Goal: Task Accomplishment & Management: Manage account settings

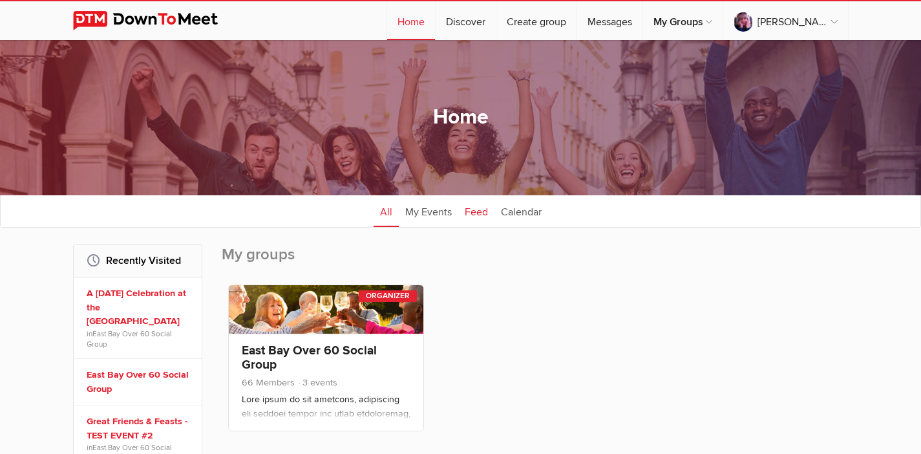
click at [475, 210] on link "Feed" at bounding box center [476, 211] width 36 height 32
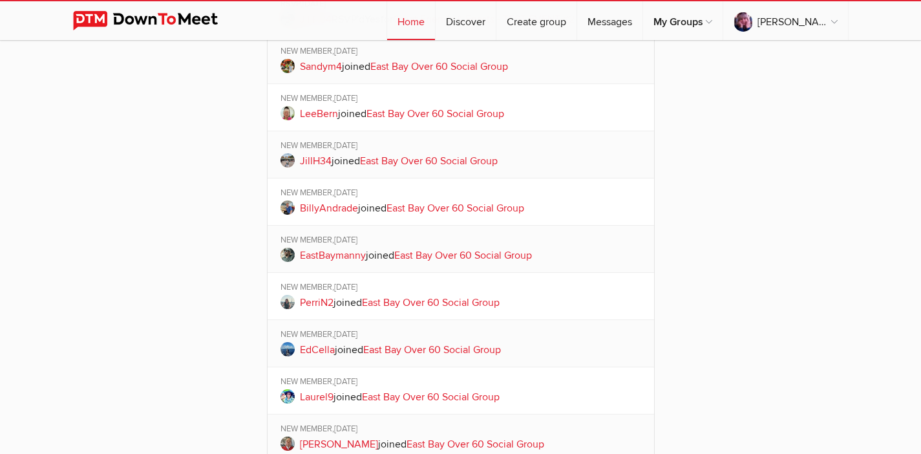
scroll to position [1078, 0]
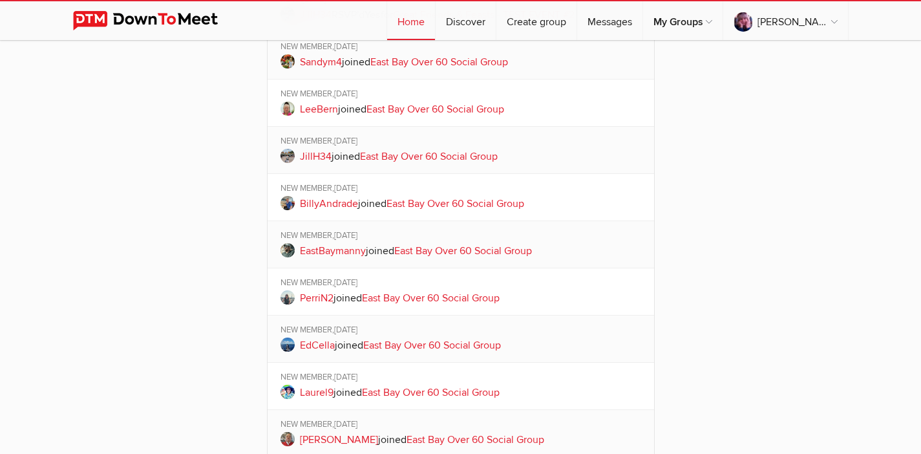
click at [324, 69] on link "Sandym4" at bounding box center [321, 62] width 42 height 13
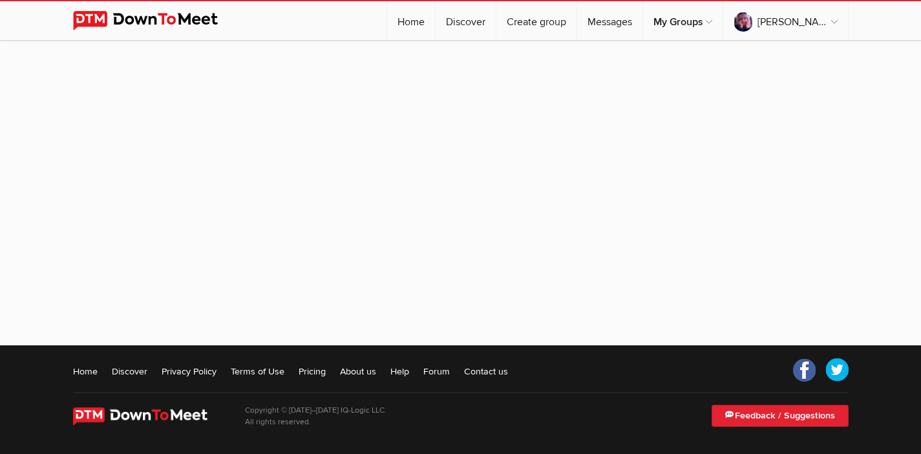
scroll to position [260, 0]
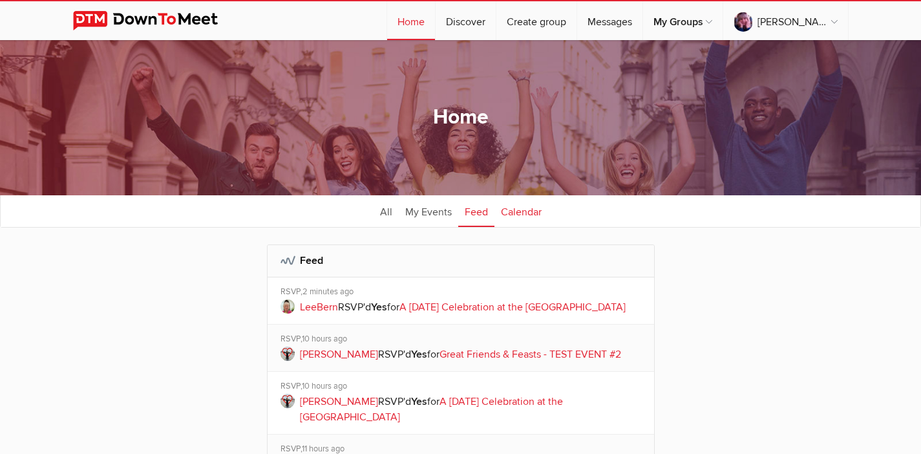
click at [527, 211] on link "Calendar" at bounding box center [521, 211] width 54 height 32
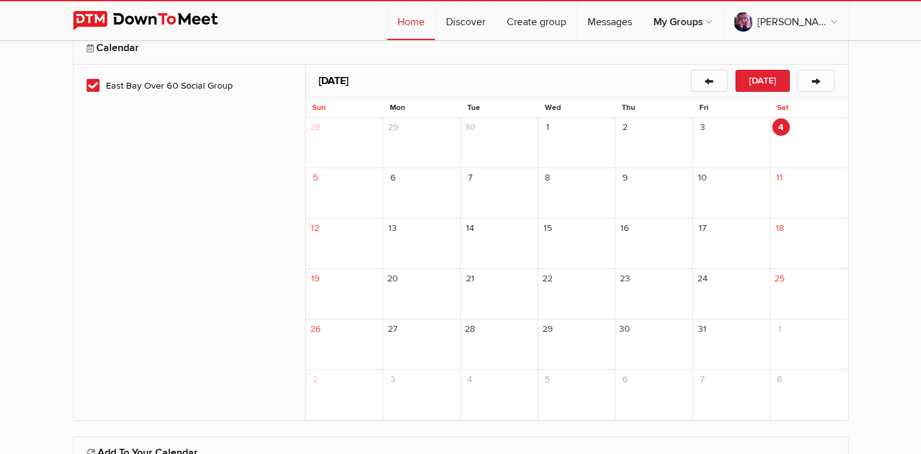
scroll to position [236, 0]
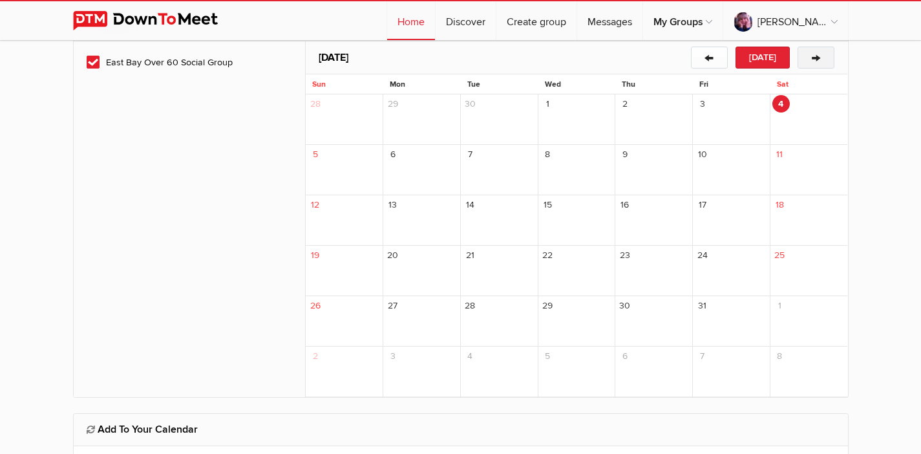
click at [819, 58] on button "→" at bounding box center [816, 58] width 37 height 22
click at [820, 58] on button "→" at bounding box center [816, 58] width 37 height 22
click at [496, 20] on link "Discover" at bounding box center [466, 20] width 60 height 39
select select "null"
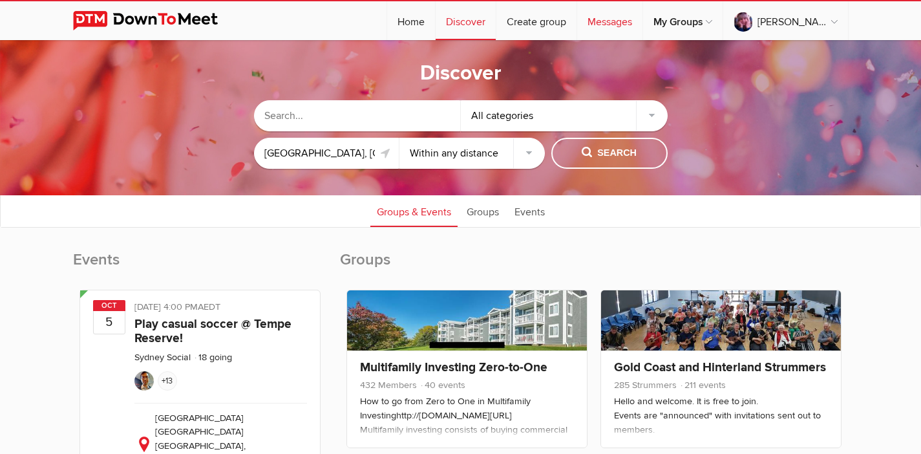
click at [642, 25] on link "Messages" at bounding box center [609, 20] width 65 height 39
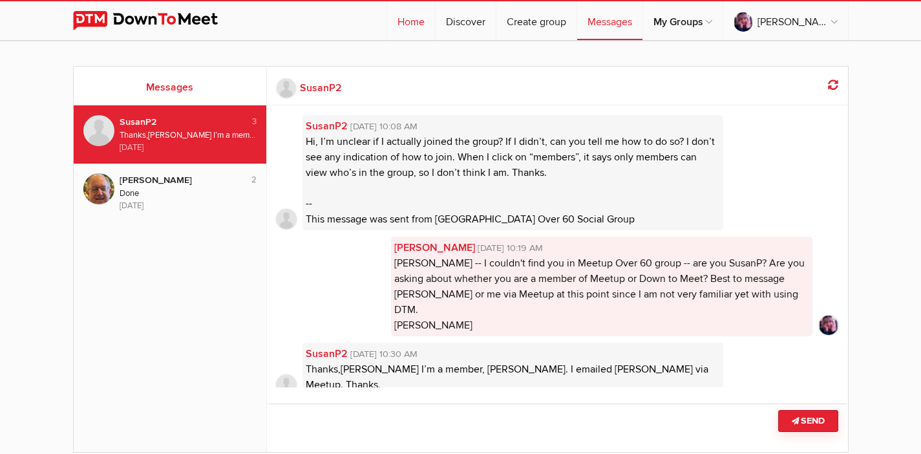
click at [435, 21] on link "Home" at bounding box center [411, 20] width 48 height 39
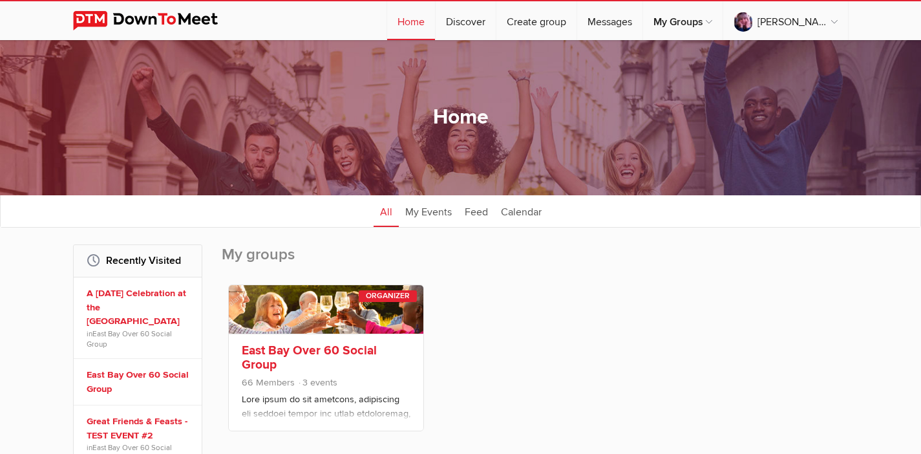
click at [374, 396] on p at bounding box center [326, 424] width 169 height 65
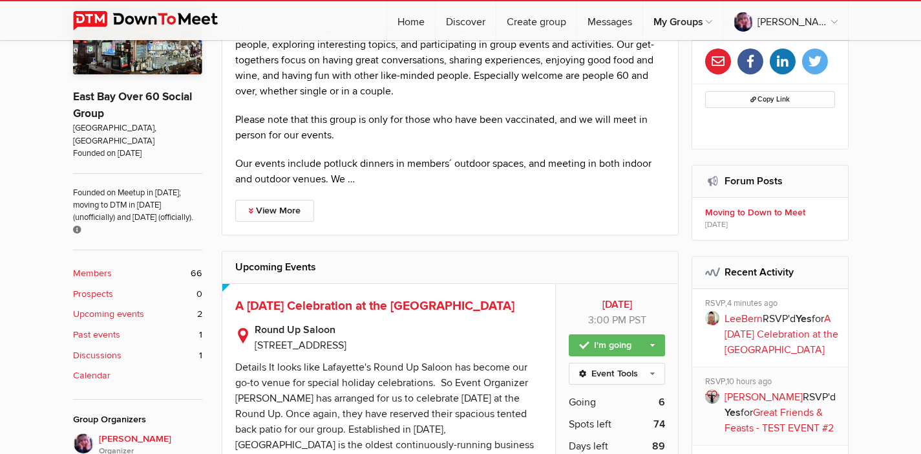
scroll to position [311, 0]
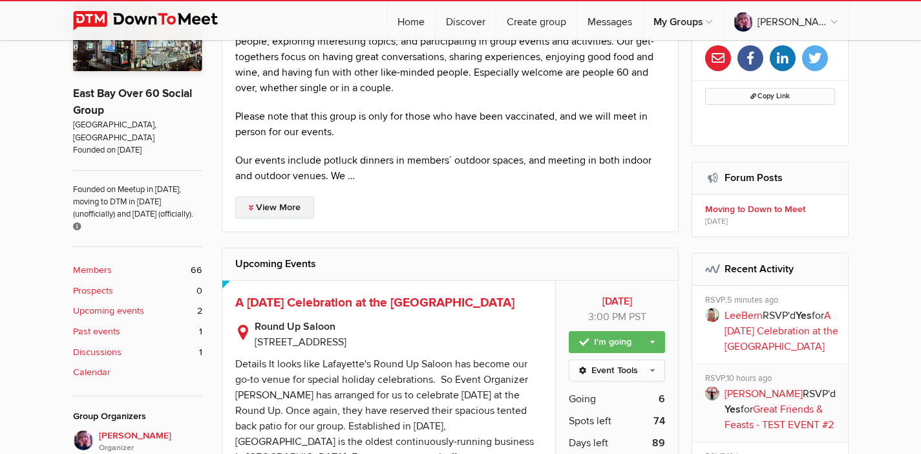
click at [286, 204] on link "View More" at bounding box center [274, 207] width 79 height 22
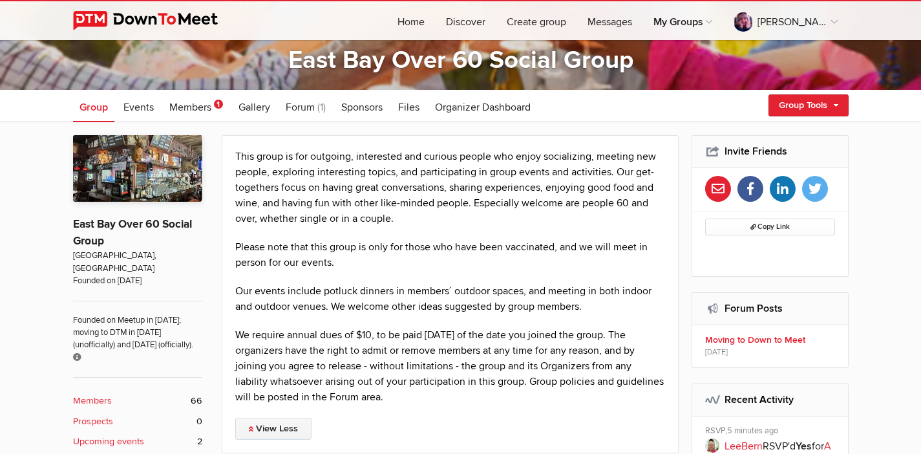
scroll to position [184, 0]
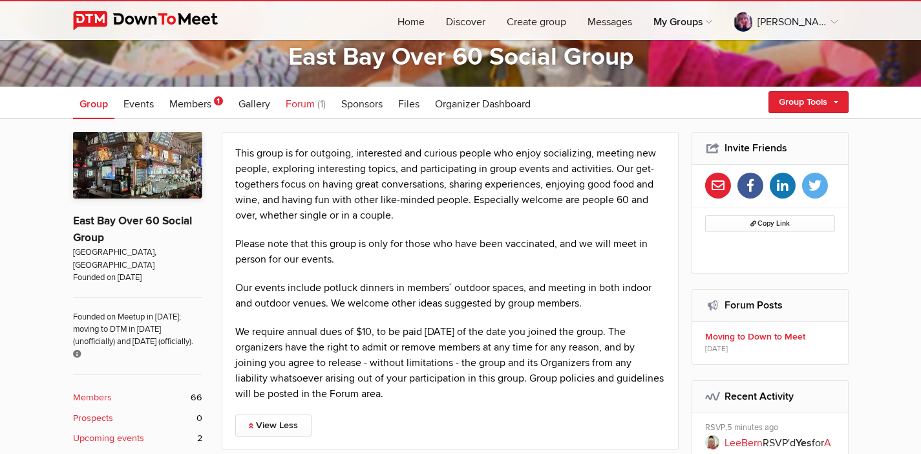
click at [315, 101] on span "Forum" at bounding box center [300, 104] width 29 height 13
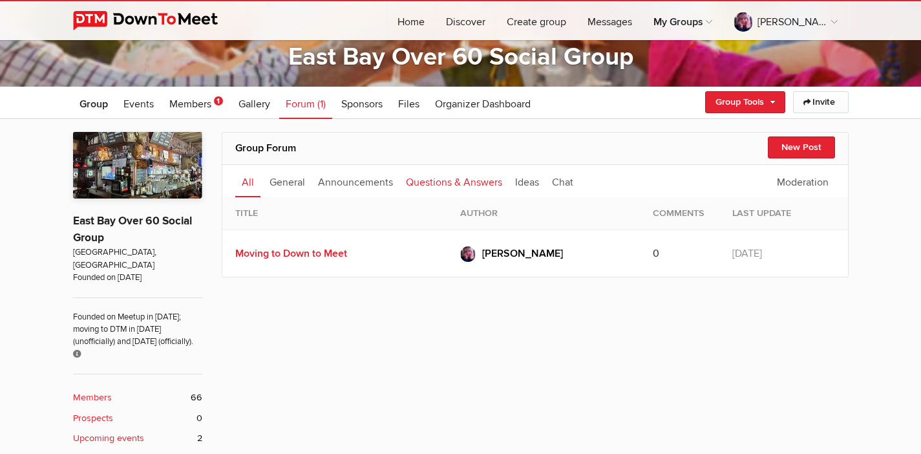
click at [421, 179] on link "Questions & Answers" at bounding box center [453, 181] width 109 height 32
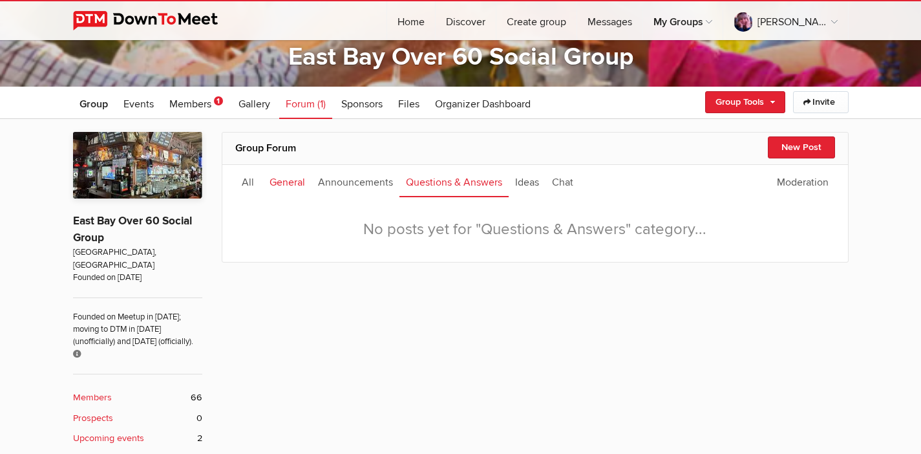
click at [290, 183] on link "General" at bounding box center [287, 181] width 48 height 32
click at [252, 184] on link "All" at bounding box center [247, 181] width 25 height 32
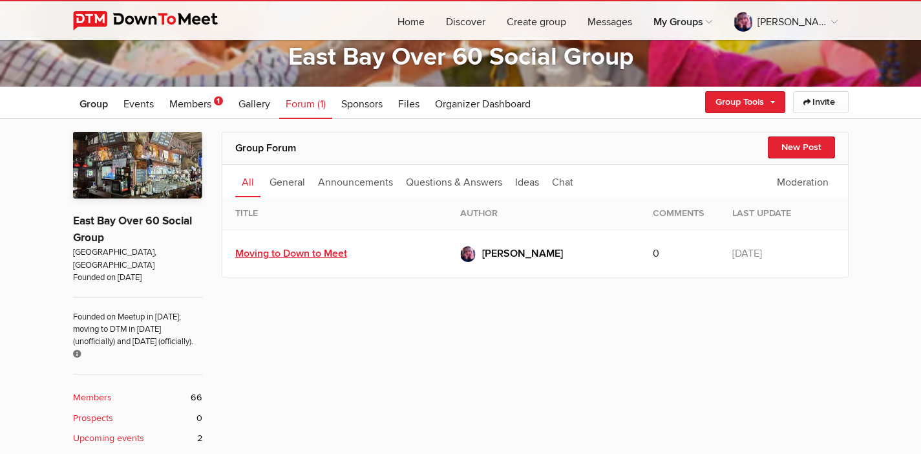
click at [323, 252] on link "Moving to Down to Meet" at bounding box center [291, 253] width 112 height 13
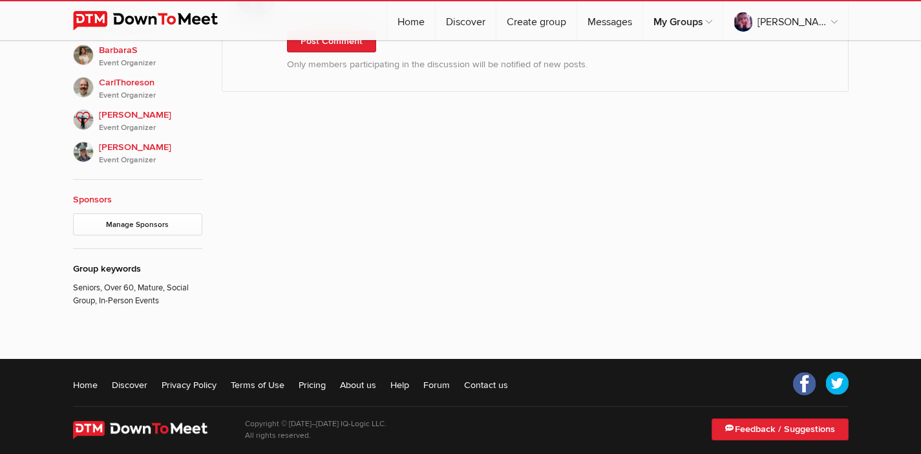
scroll to position [794, 0]
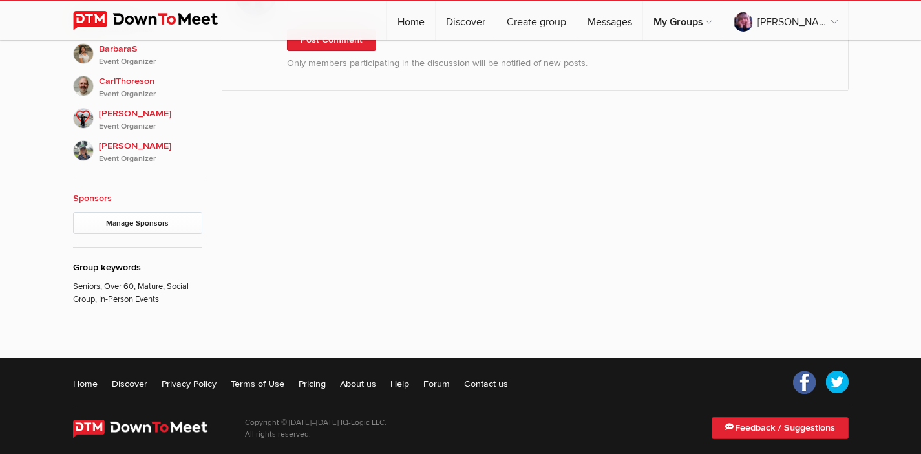
click at [105, 260] on div "Group keywords" at bounding box center [137, 267] width 129 height 14
click at [111, 284] on p "Seniors, Over 60, Mature, Social Group, In-Person Events" at bounding box center [137, 290] width 129 height 32
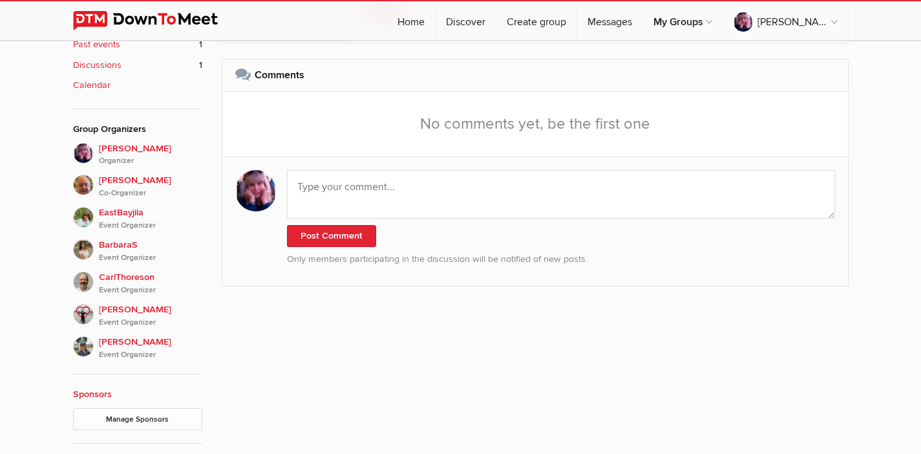
scroll to position [596, 0]
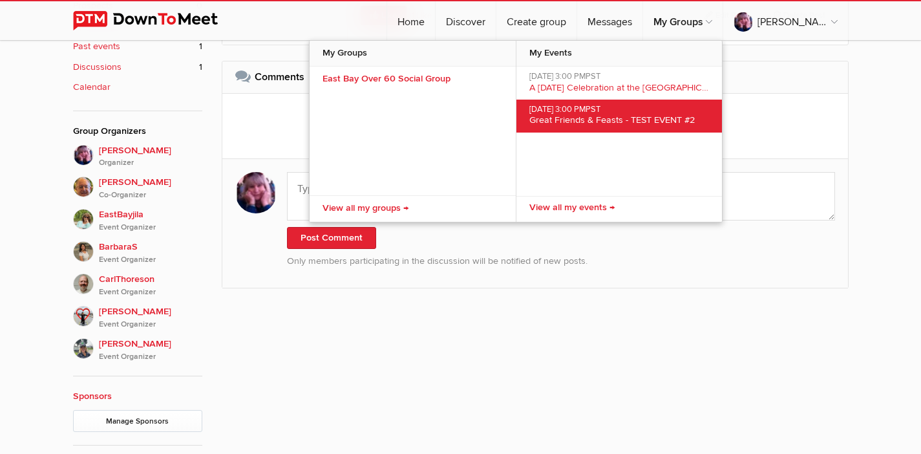
click at [695, 120] on span "Great Friends & Feasts - TEST EVENT #2" at bounding box center [611, 119] width 165 height 11
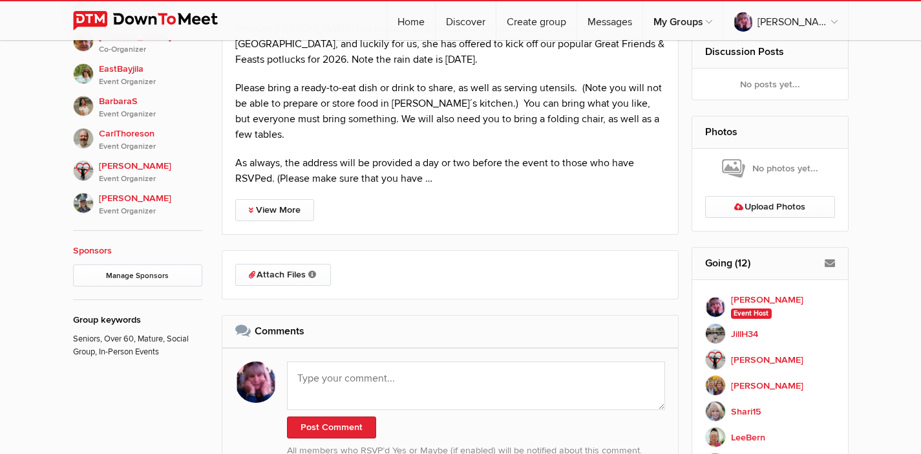
scroll to position [761, 0]
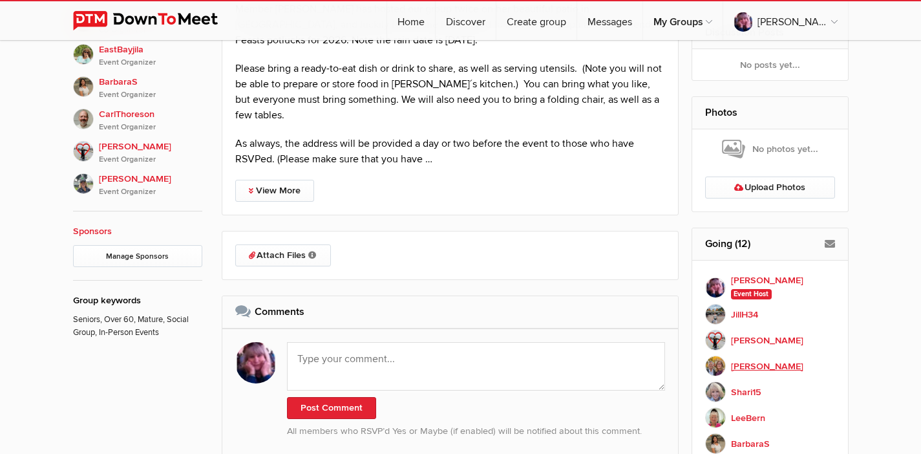
click at [747, 365] on b "[PERSON_NAME]" at bounding box center [767, 366] width 72 height 14
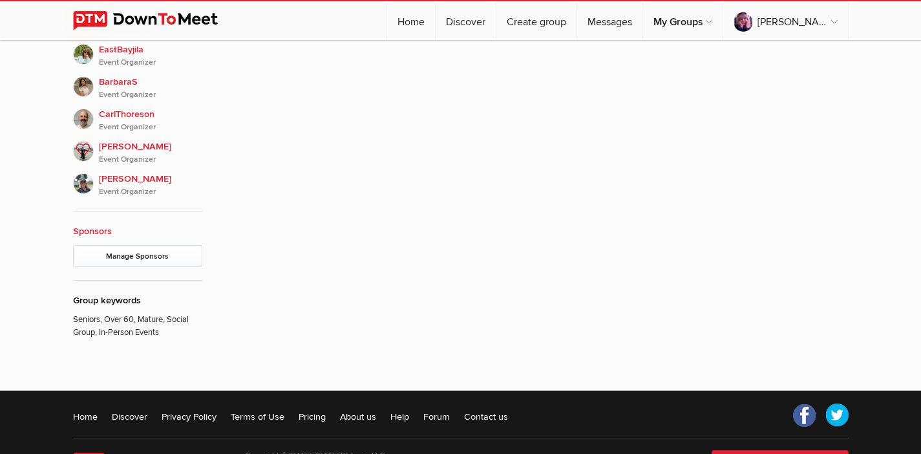
scroll to position [270, 0]
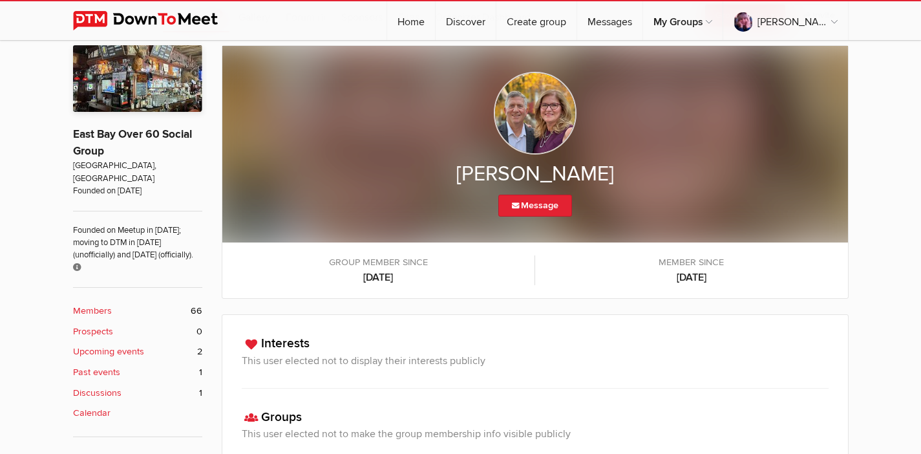
click at [842, 312] on div "[PERSON_NAME] Message Group member since [DATE] Member since [DATE]" at bounding box center [535, 261] width 627 height 432
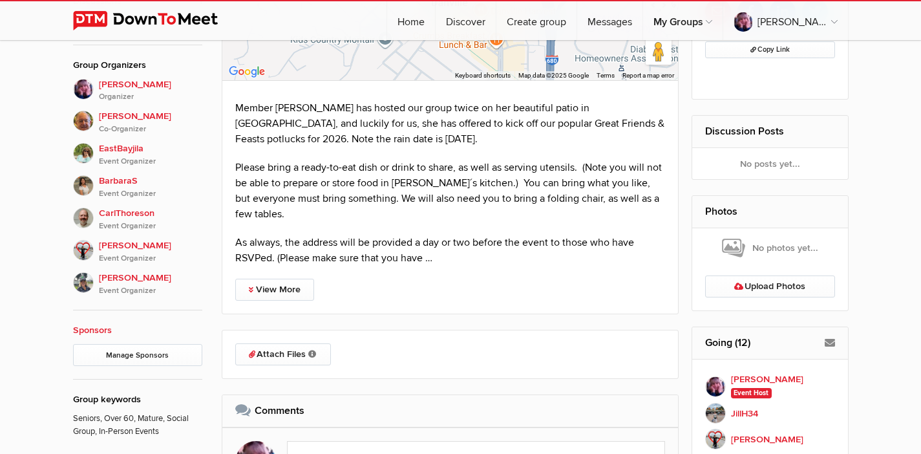
scroll to position [659, 0]
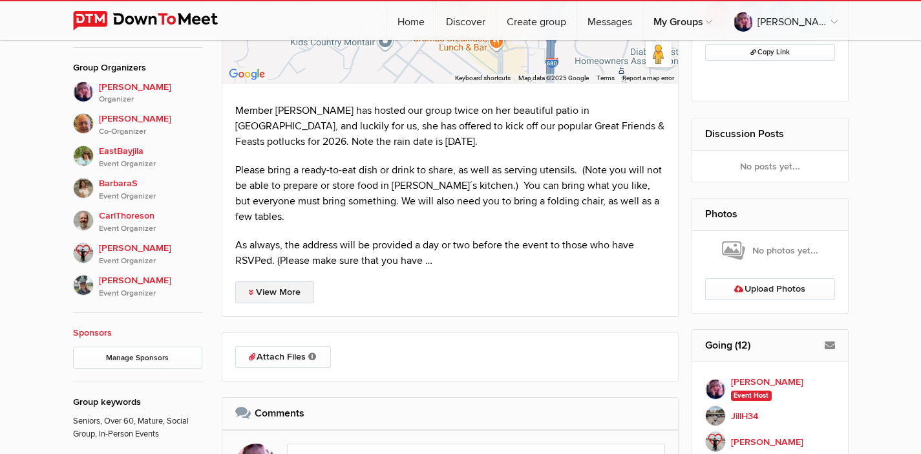
click at [281, 281] on link "View More" at bounding box center [274, 292] width 79 height 22
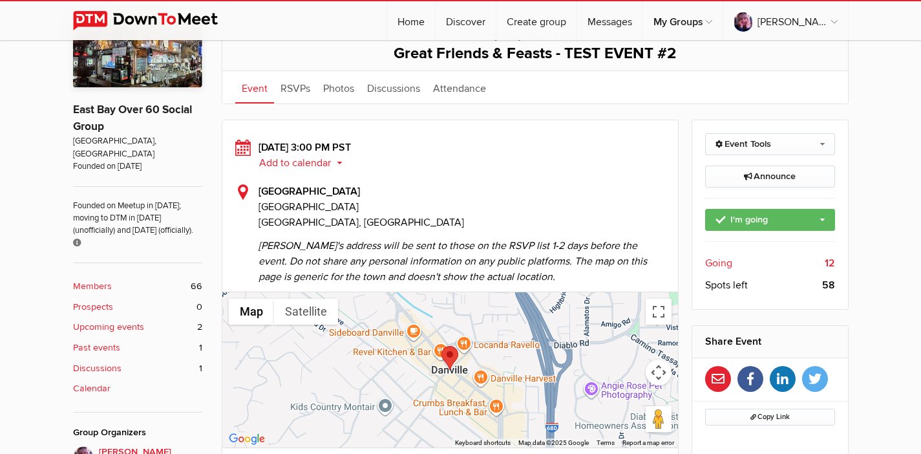
scroll to position [292, 0]
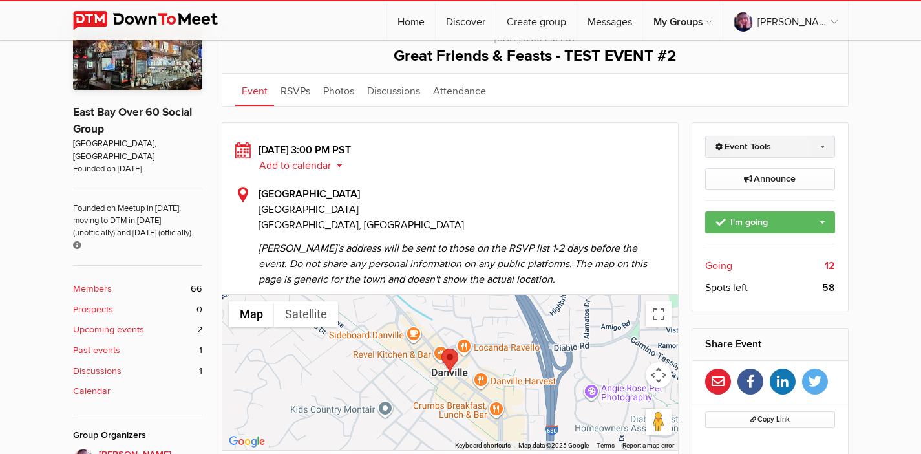
click at [820, 144] on link "Event Tools" at bounding box center [770, 147] width 130 height 22
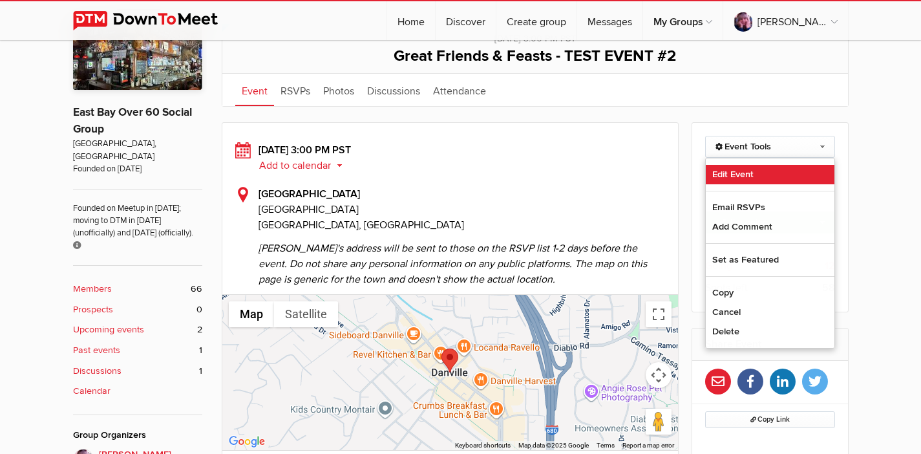
click at [761, 173] on link "Edit Event" at bounding box center [770, 174] width 129 height 19
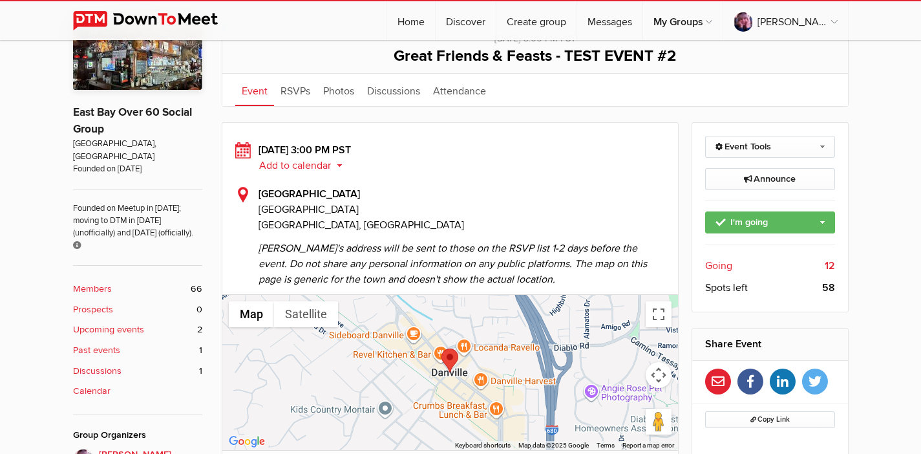
select select "3:00:00"
select select "PM"
select select "[GEOGRAPHIC_DATA]"
select select "CA"
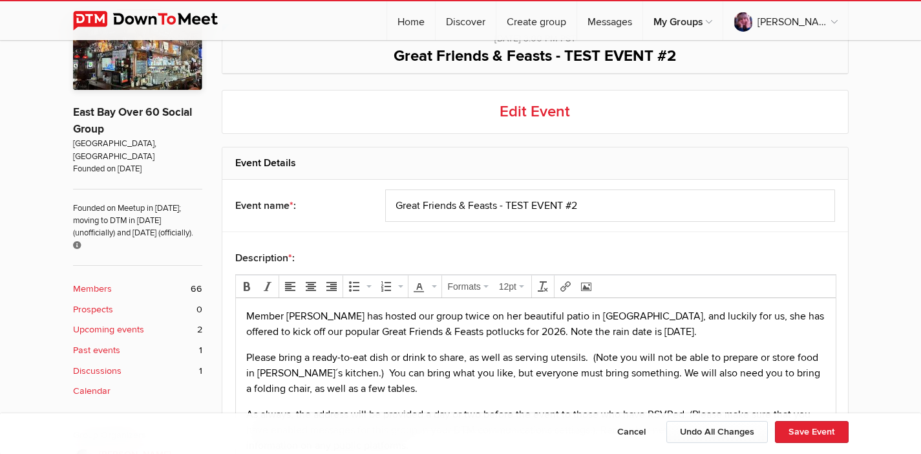
click at [324, 315] on p "Member [PERSON_NAME] has hosted our group twice on her beautiful patio in [GEOG…" at bounding box center [535, 323] width 579 height 31
click at [810, 427] on button "Save Event" at bounding box center [812, 432] width 74 height 22
